Goal: Task Accomplishment & Management: Manage account settings

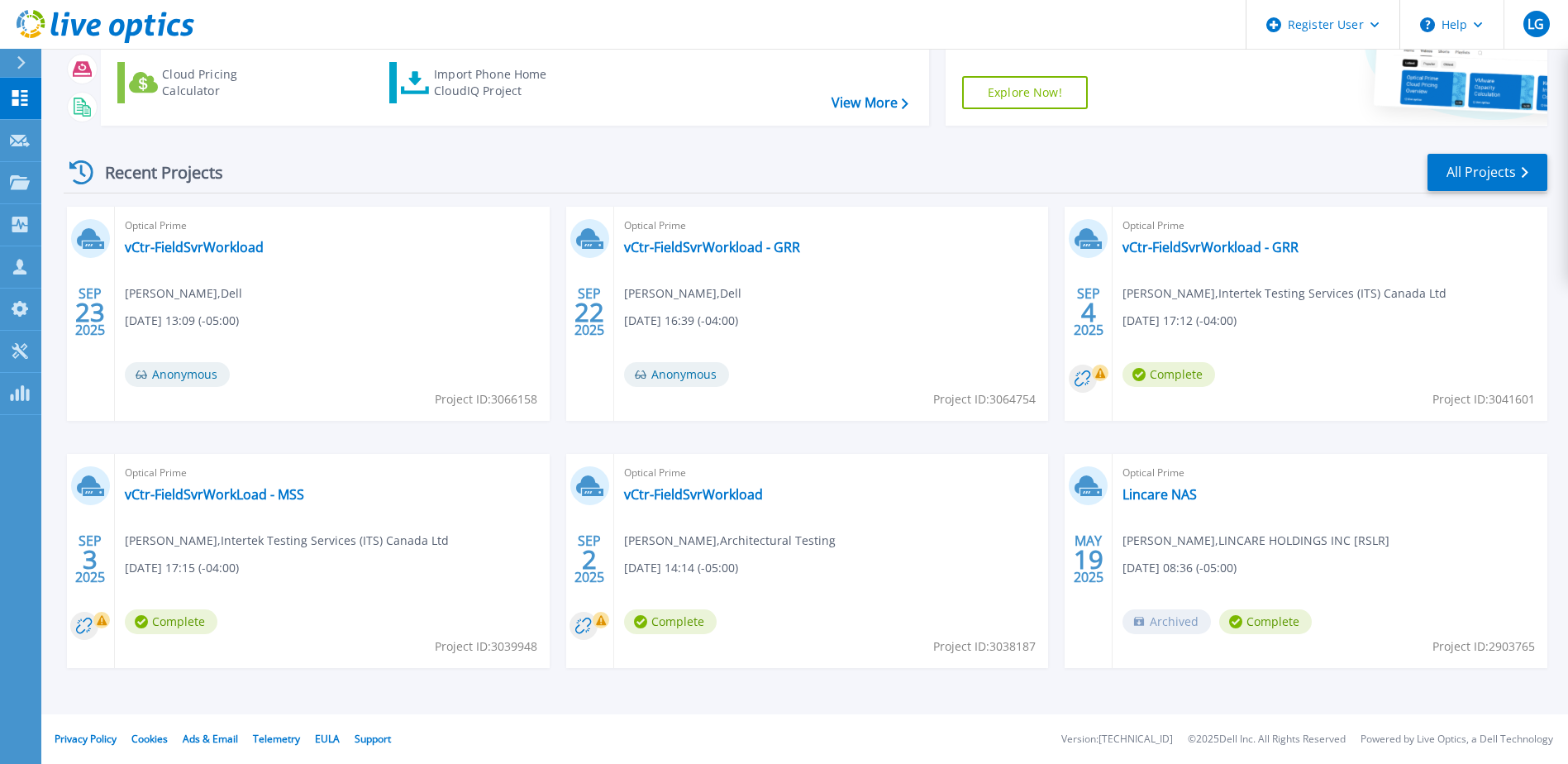
scroll to position [69, 0]
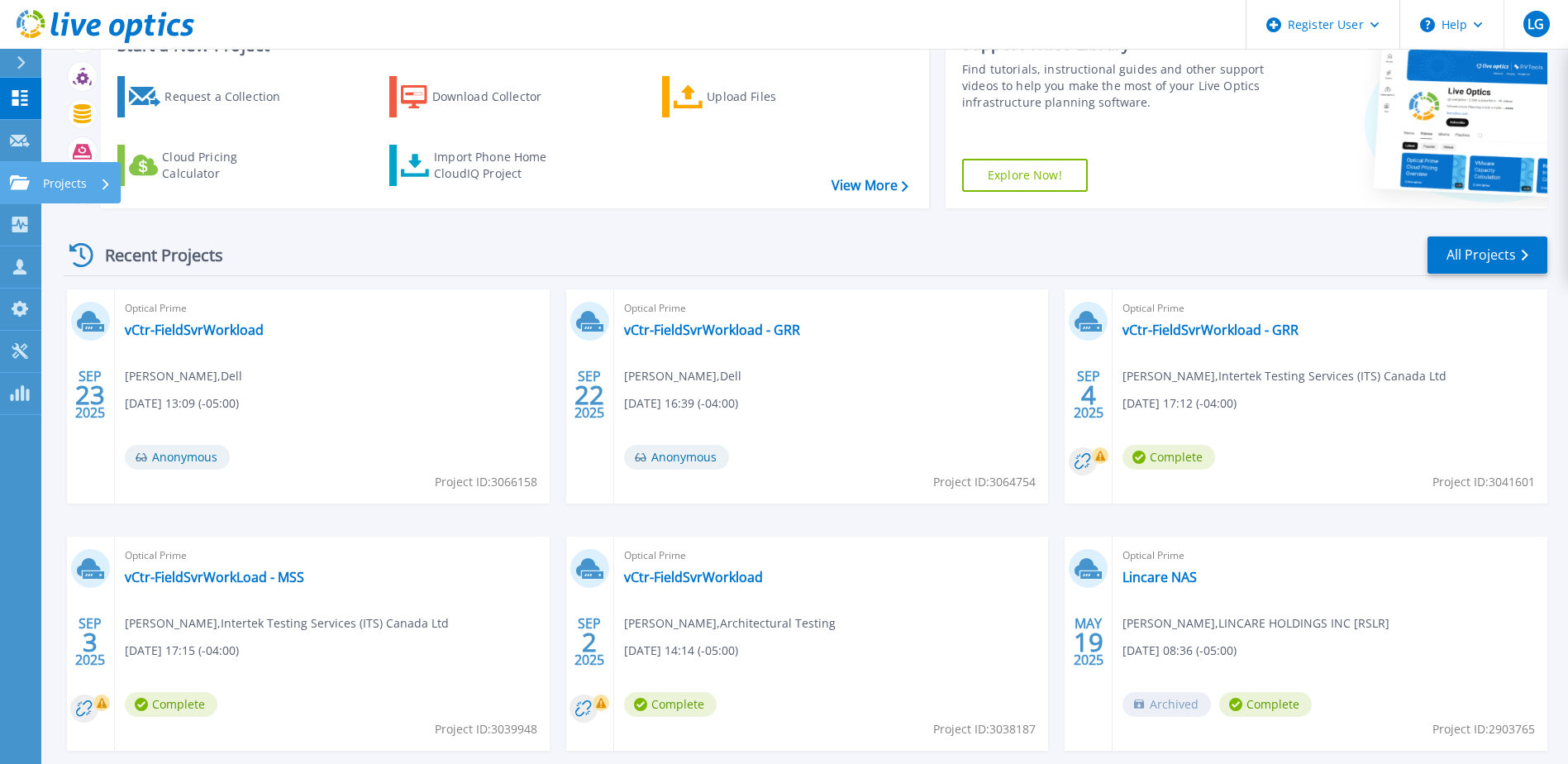
click at [13, 199] on link "Projects Projects" at bounding box center [20, 183] width 41 height 42
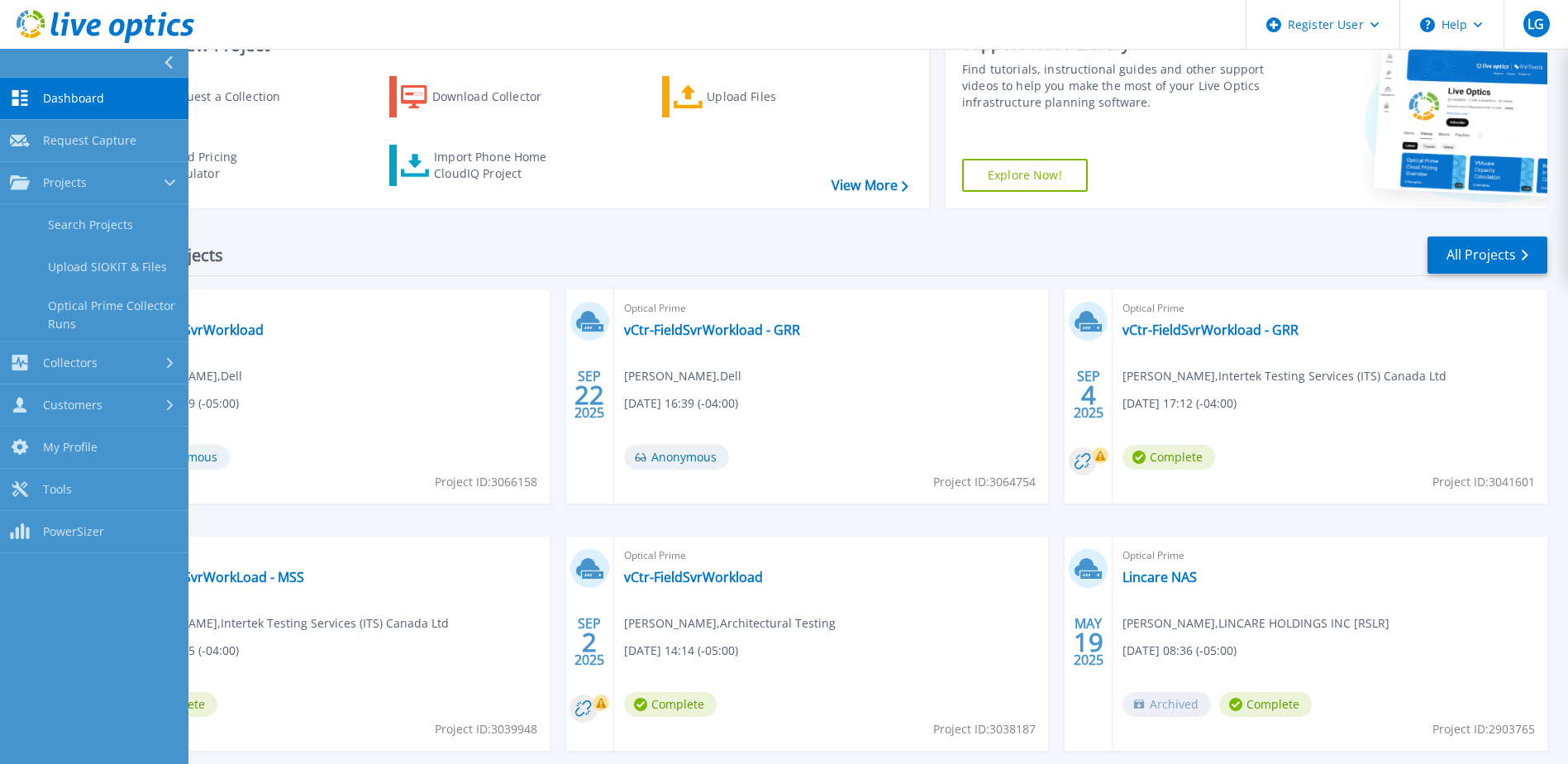
click at [385, 232] on div "Recent Projects All Projects SEP 23 2025 Optical Prime vCtr-FieldSvrWorkload Li…" at bounding box center [806, 509] width 1484 height 575
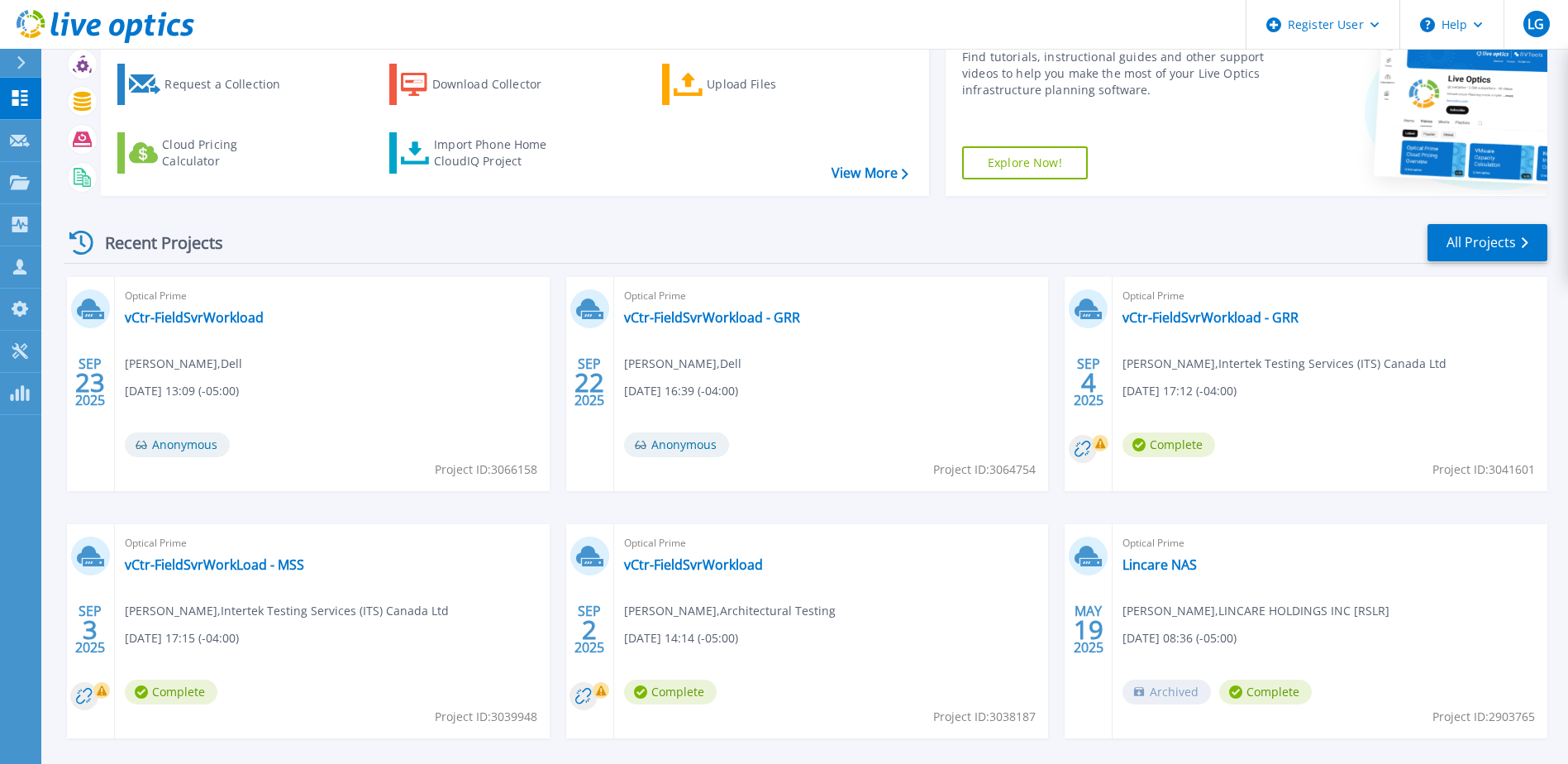
scroll to position [0, 0]
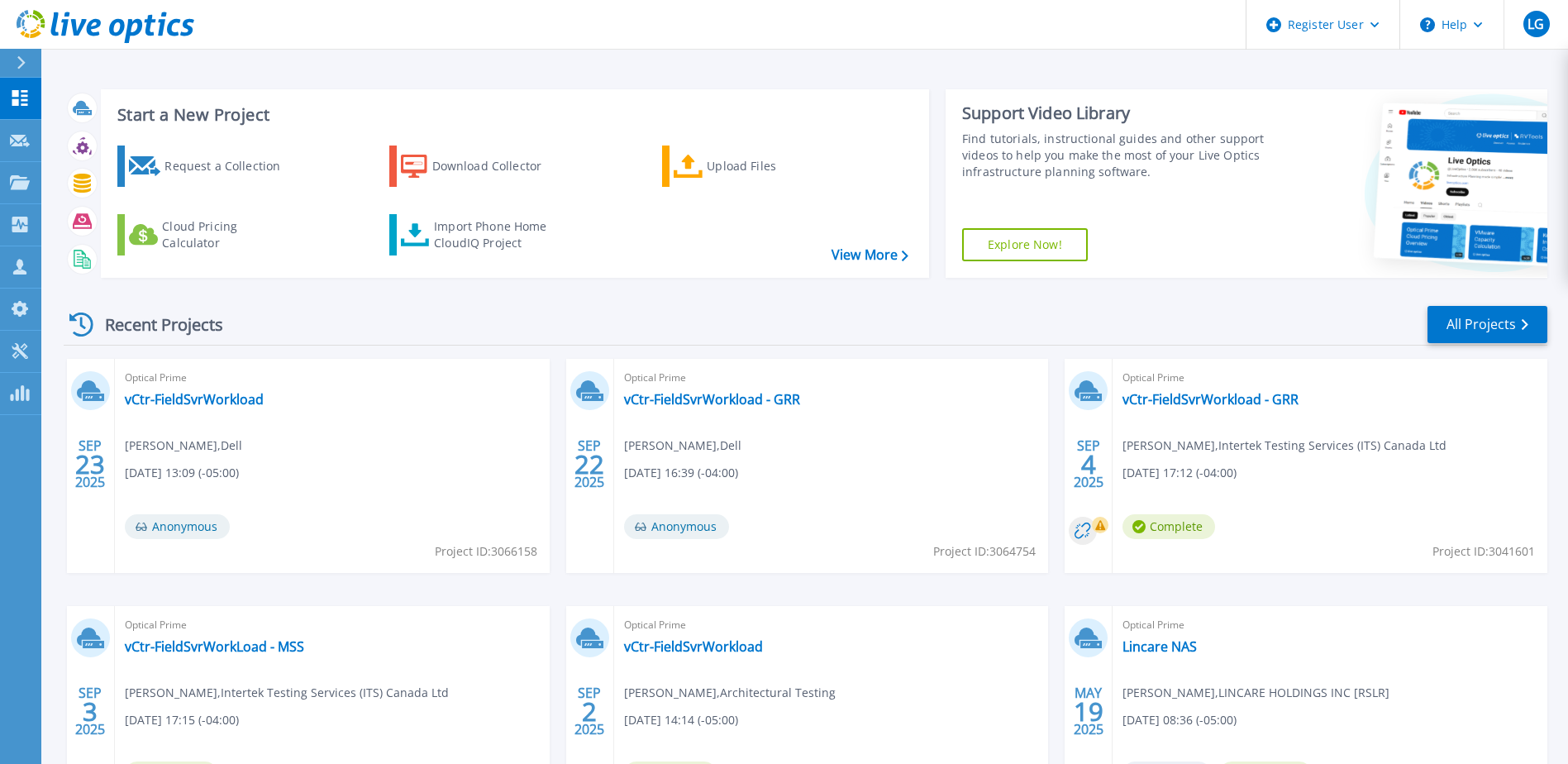
click at [861, 270] on div "Start a New Project Request a Collection Download Collector Upload Files Cloud …" at bounding box center [515, 184] width 829 height 189
click at [853, 247] on link "View More" at bounding box center [869, 254] width 77 height 16
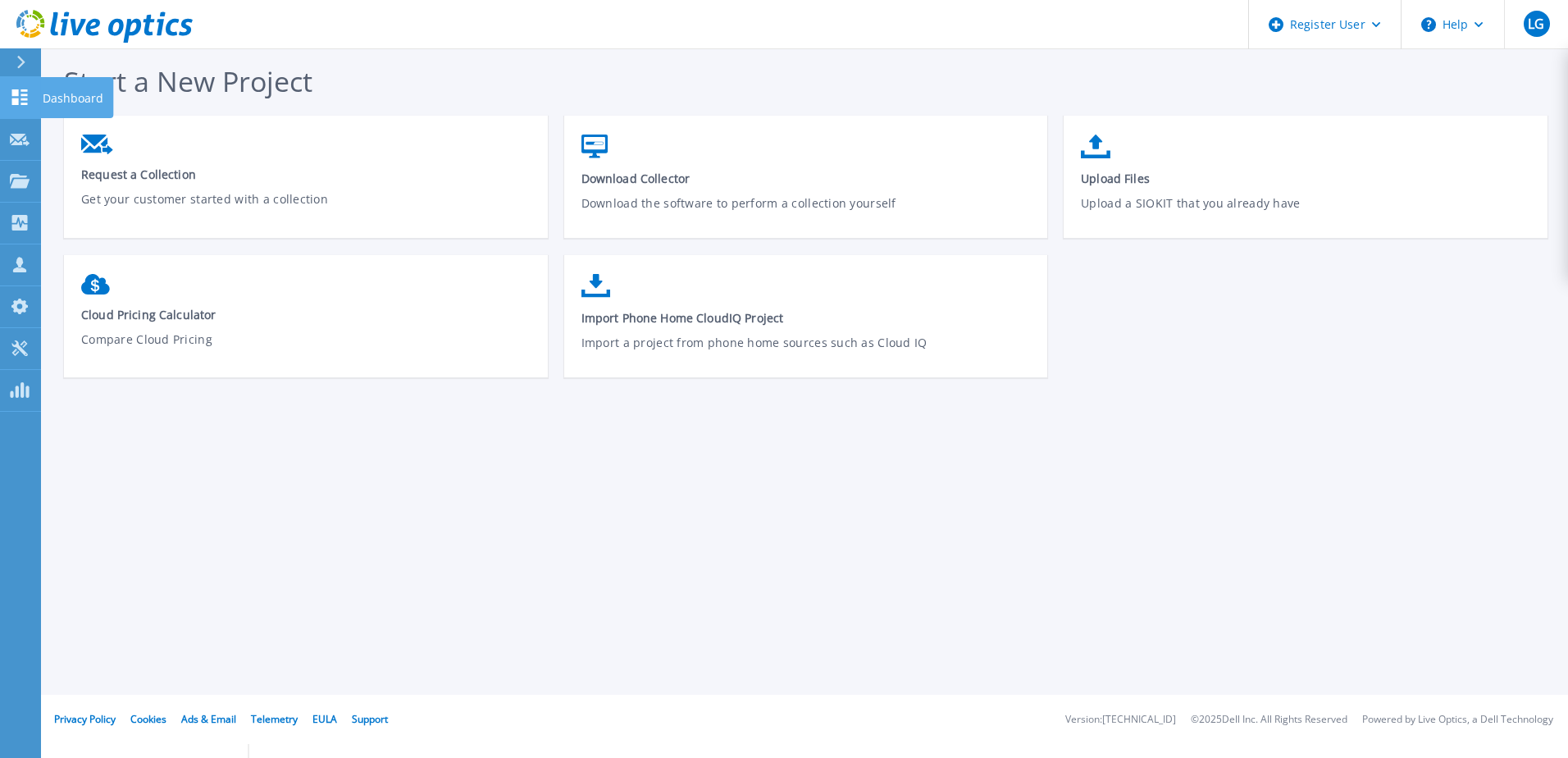
click at [13, 97] on icon at bounding box center [20, 97] width 20 height 16
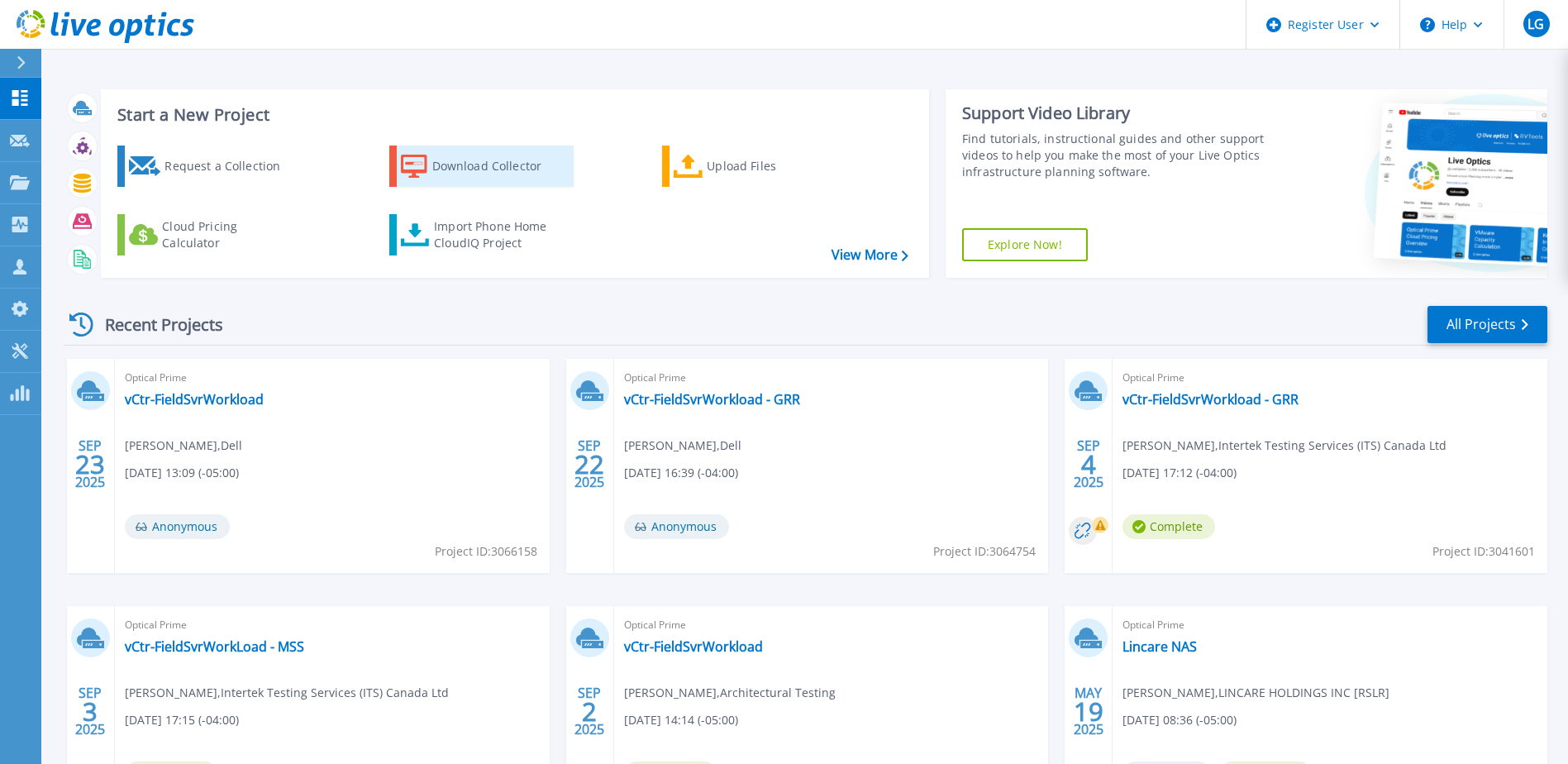
click at [467, 168] on div "Download Collector" at bounding box center [498, 166] width 132 height 33
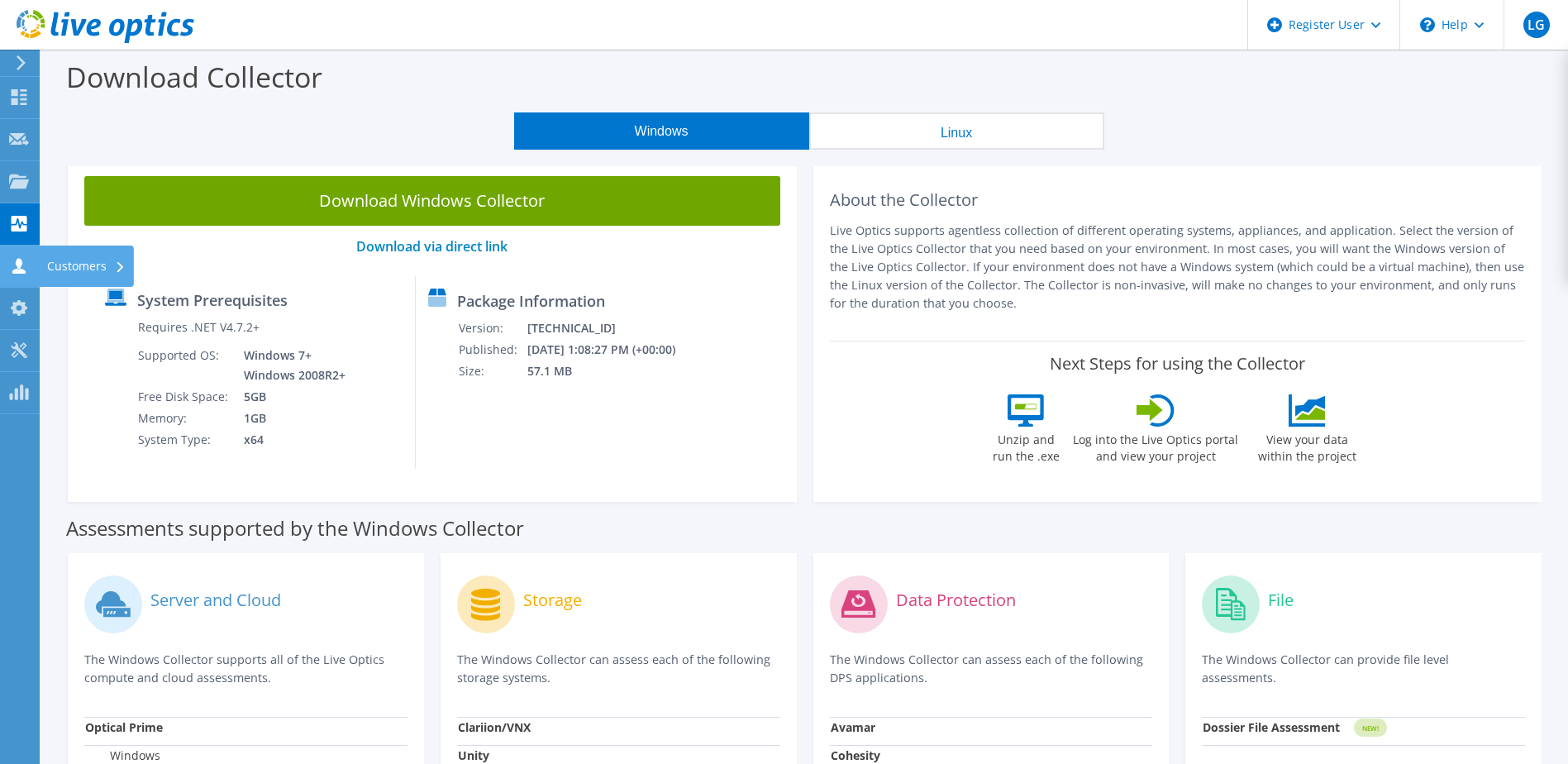
click at [16, 258] on icon at bounding box center [19, 265] width 20 height 16
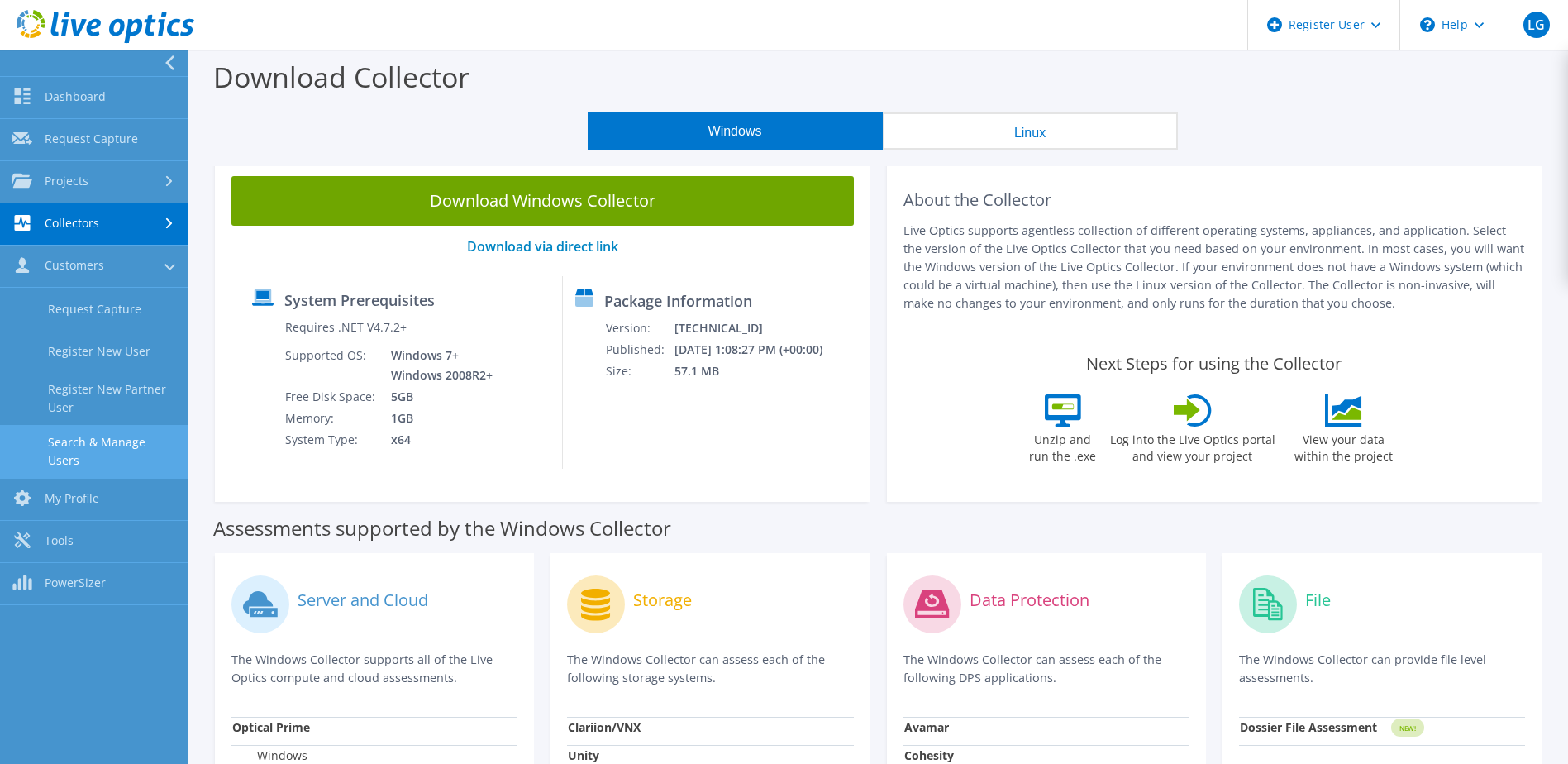
click at [118, 436] on link "Search & Manage Users" at bounding box center [94, 451] width 189 height 53
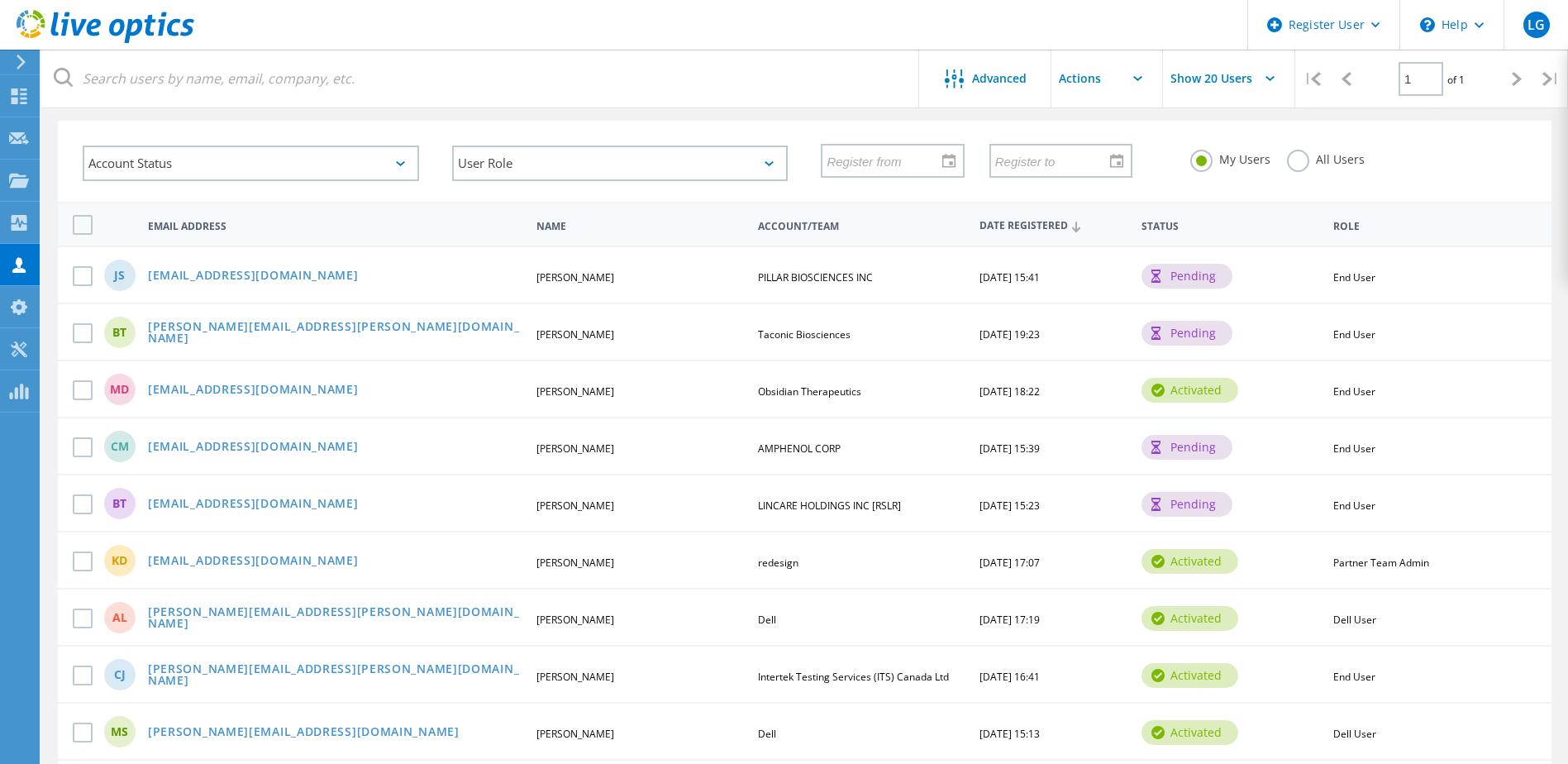
scroll to position [165, 0]
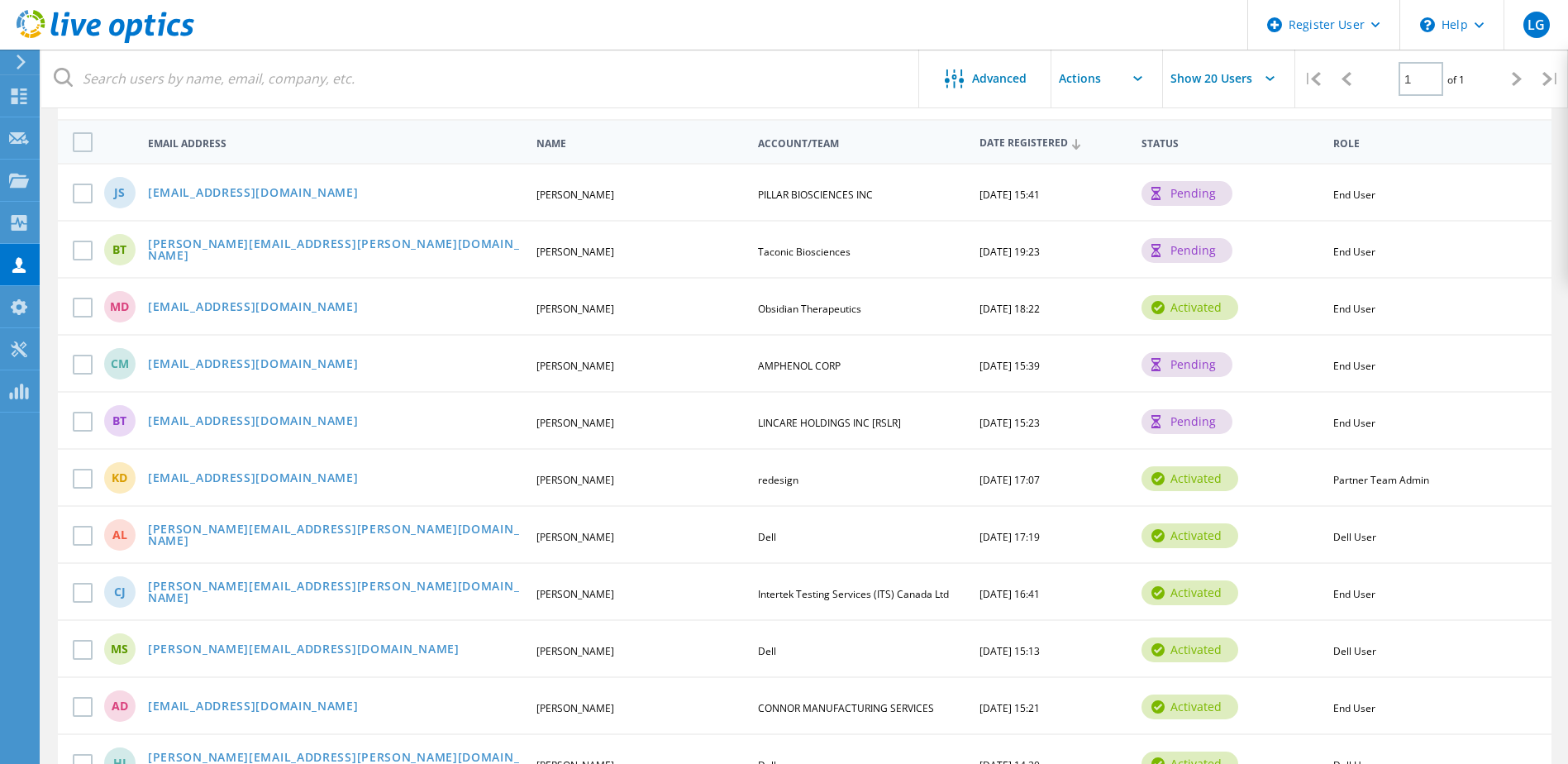
click at [999, 318] on div "MD [EMAIL_ADDRESS][DOMAIN_NAME] [PERSON_NAME] Obsidian Therapeutics [DATE] 18:2…" at bounding box center [805, 306] width 1494 height 57
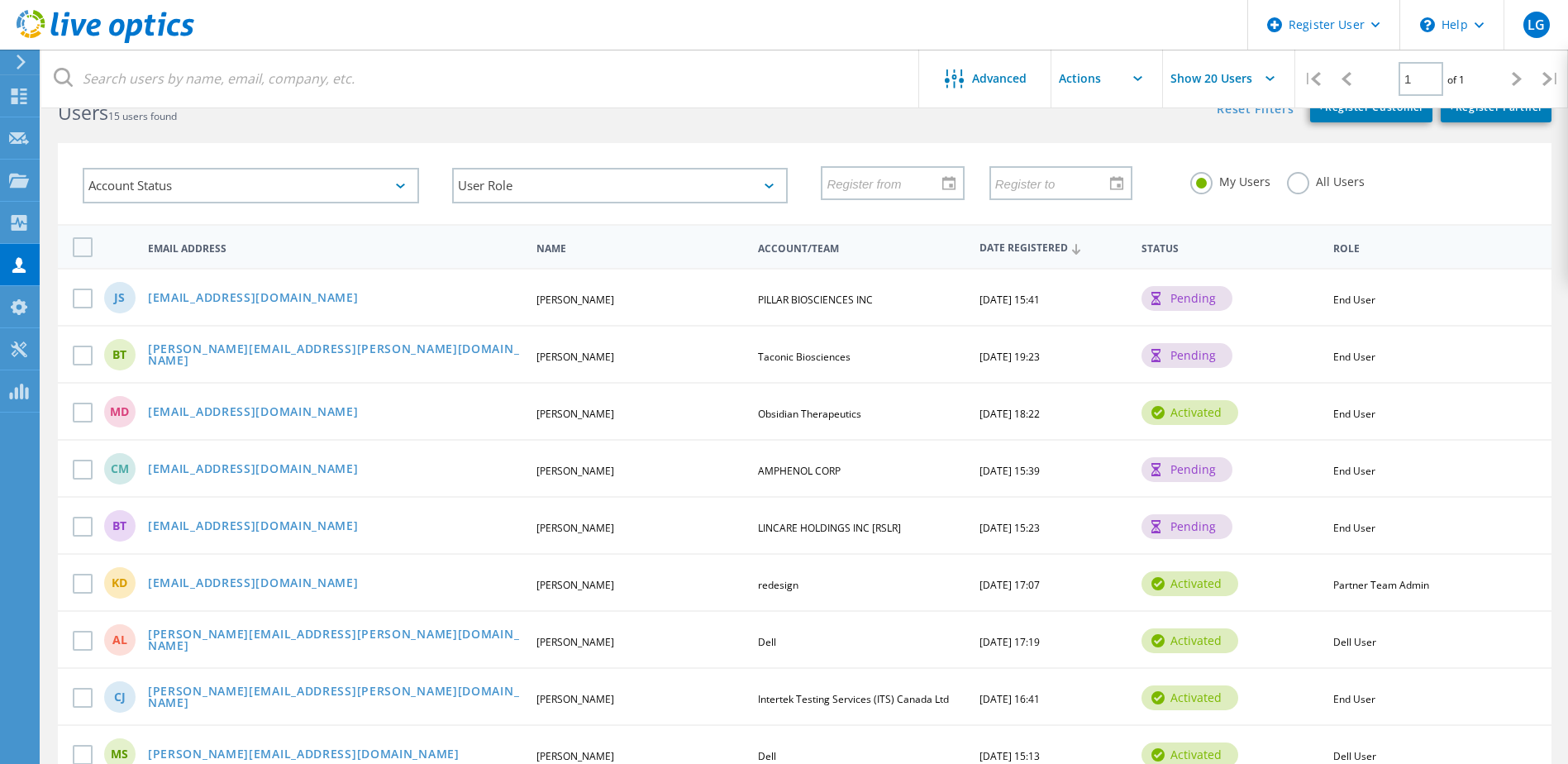
scroll to position [0, 0]
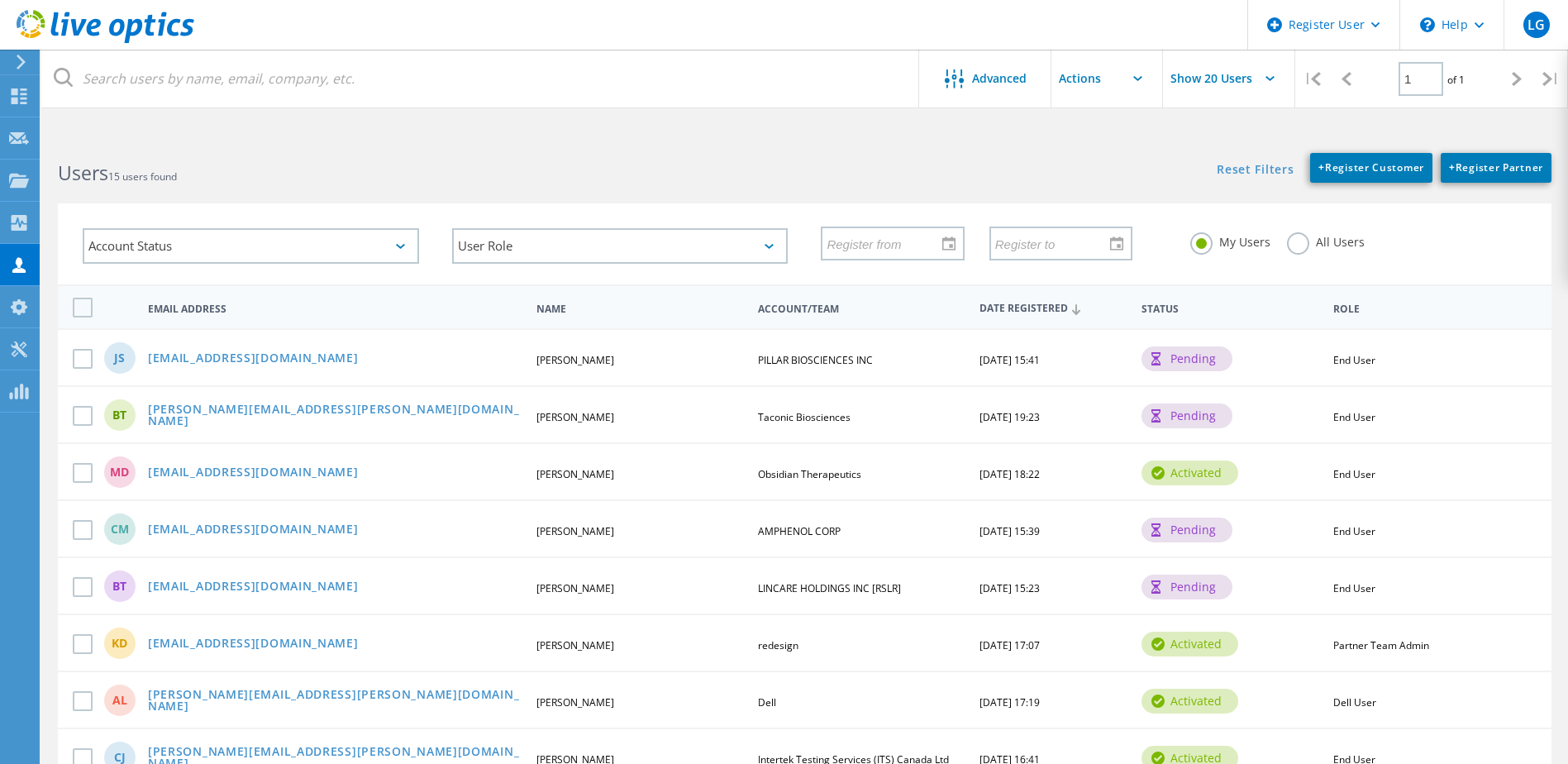
click at [1040, 365] on span "[DATE] 15:41" at bounding box center [1010, 360] width 61 height 14
click at [1307, 348] on div "JS [EMAIL_ADDRESS][DOMAIN_NAME] [PERSON_NAME] PILLAR BIOSCIENCES INC [DATE] 15:…" at bounding box center [805, 357] width 1494 height 57
